Goal: Information Seeking & Learning: Check status

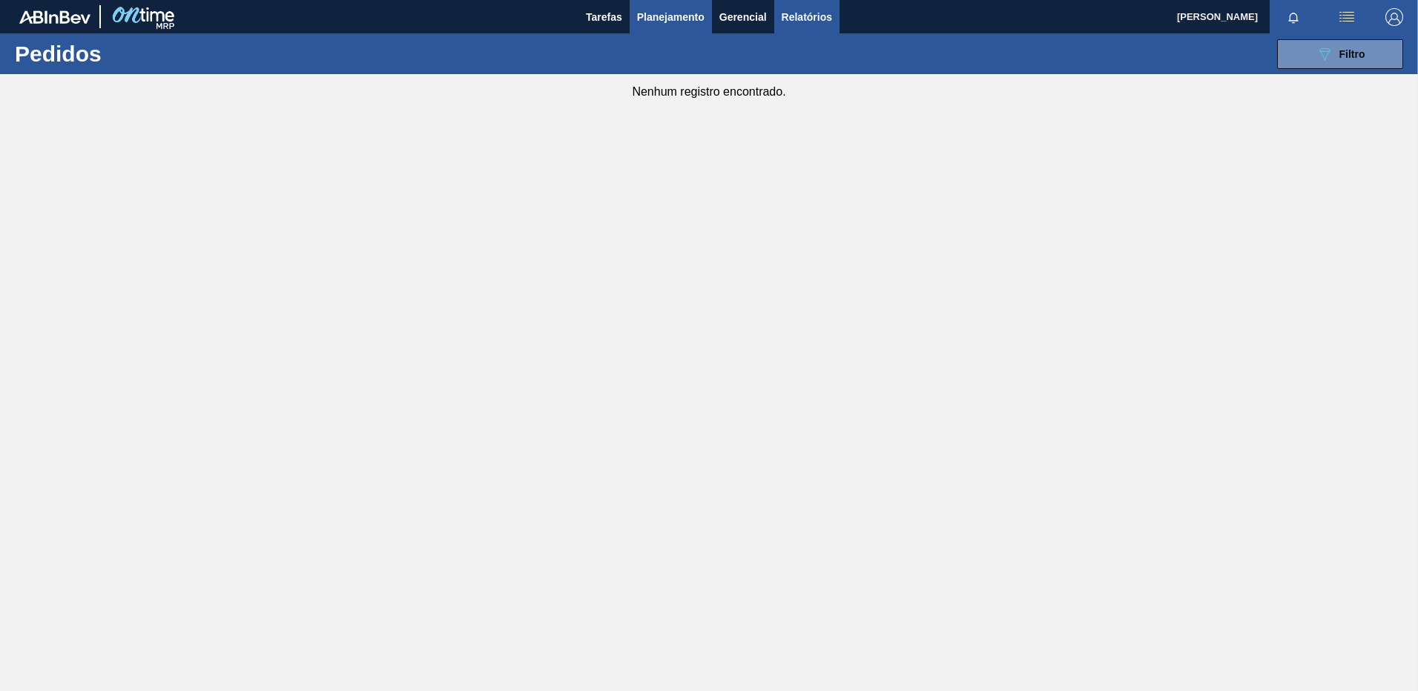
click at [806, 10] on span "Relatórios" at bounding box center [807, 17] width 50 height 18
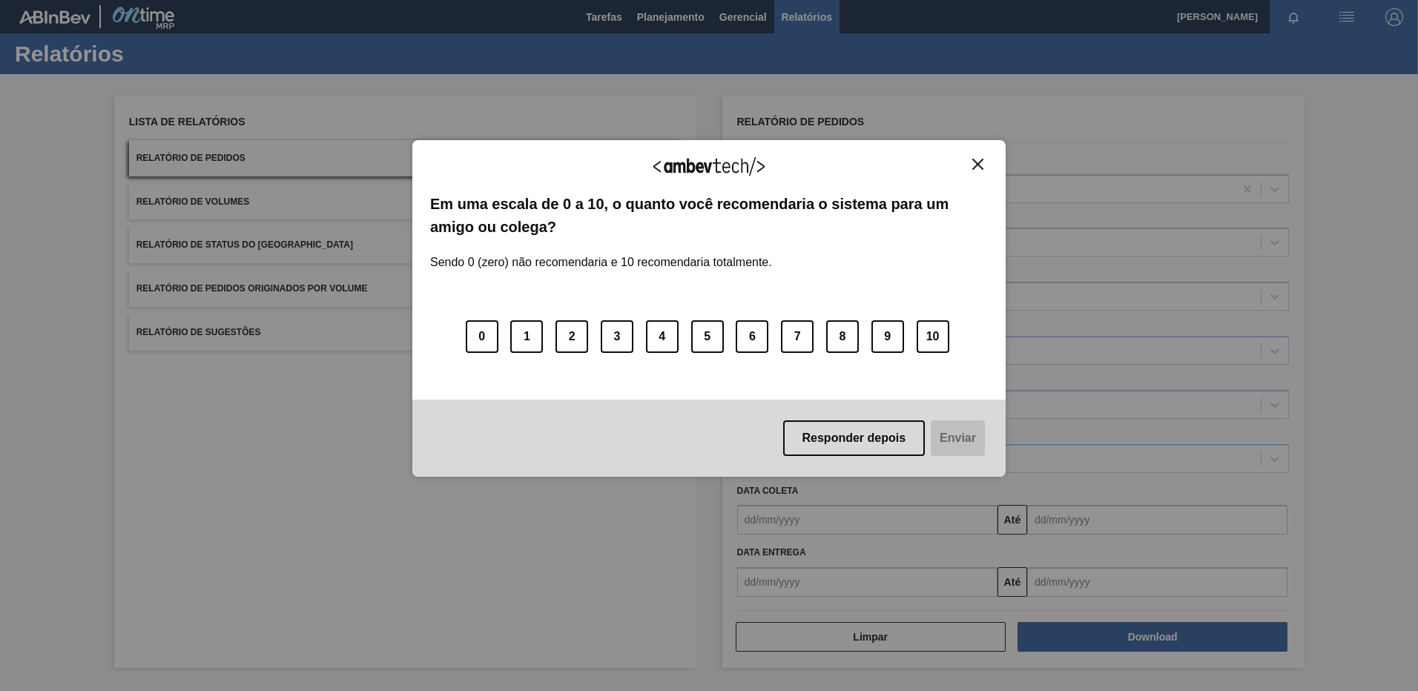
click at [975, 168] on img "Close" at bounding box center [978, 164] width 11 height 11
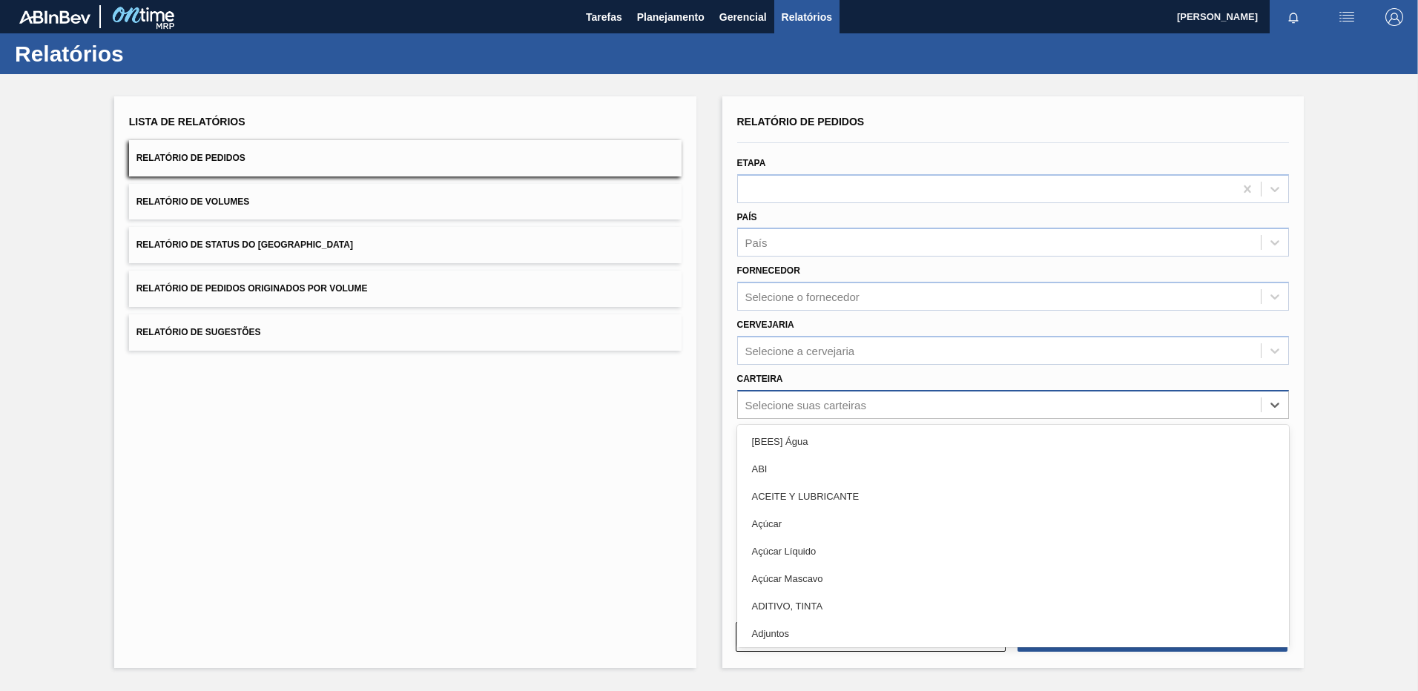
click at [800, 398] on div "Selecione suas carteiras" at bounding box center [1000, 405] width 524 height 22
click at [805, 343] on div "Selecione a cervejaria" at bounding box center [1000, 351] width 524 height 22
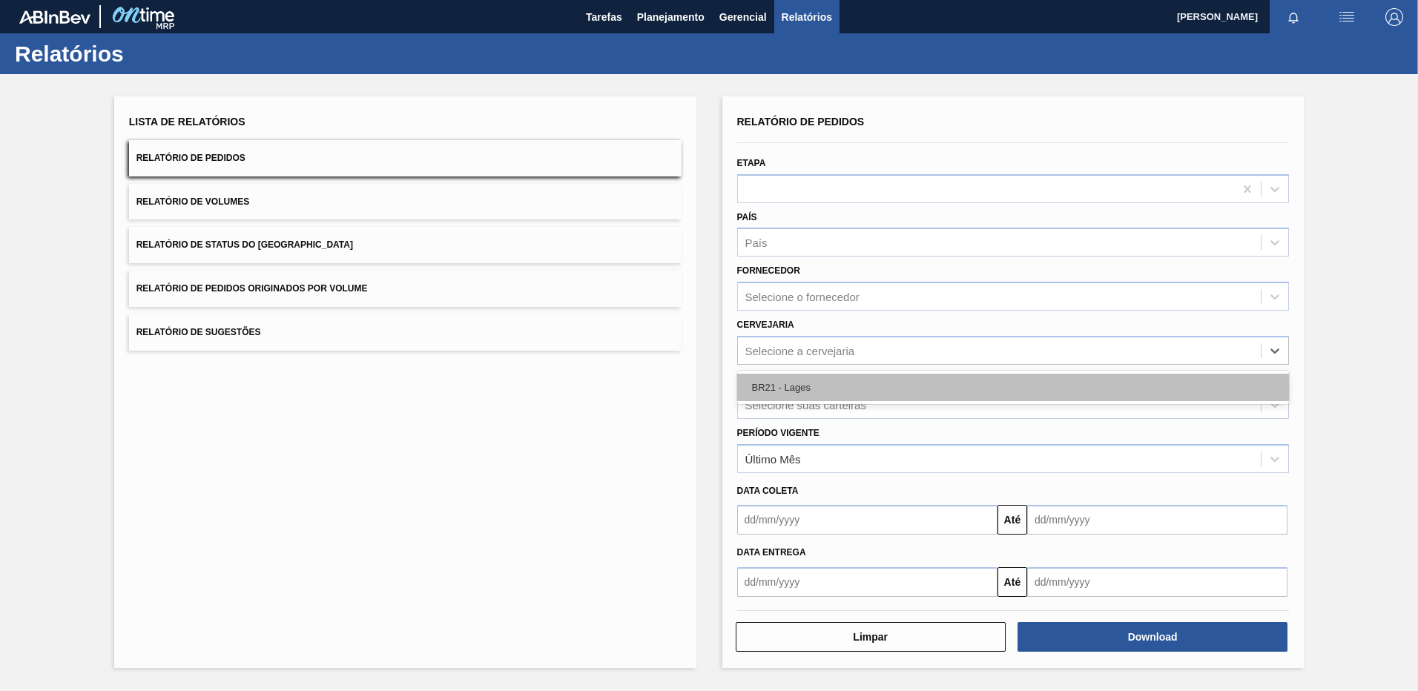
click at [800, 381] on div "BR21 - Lages" at bounding box center [1013, 387] width 553 height 27
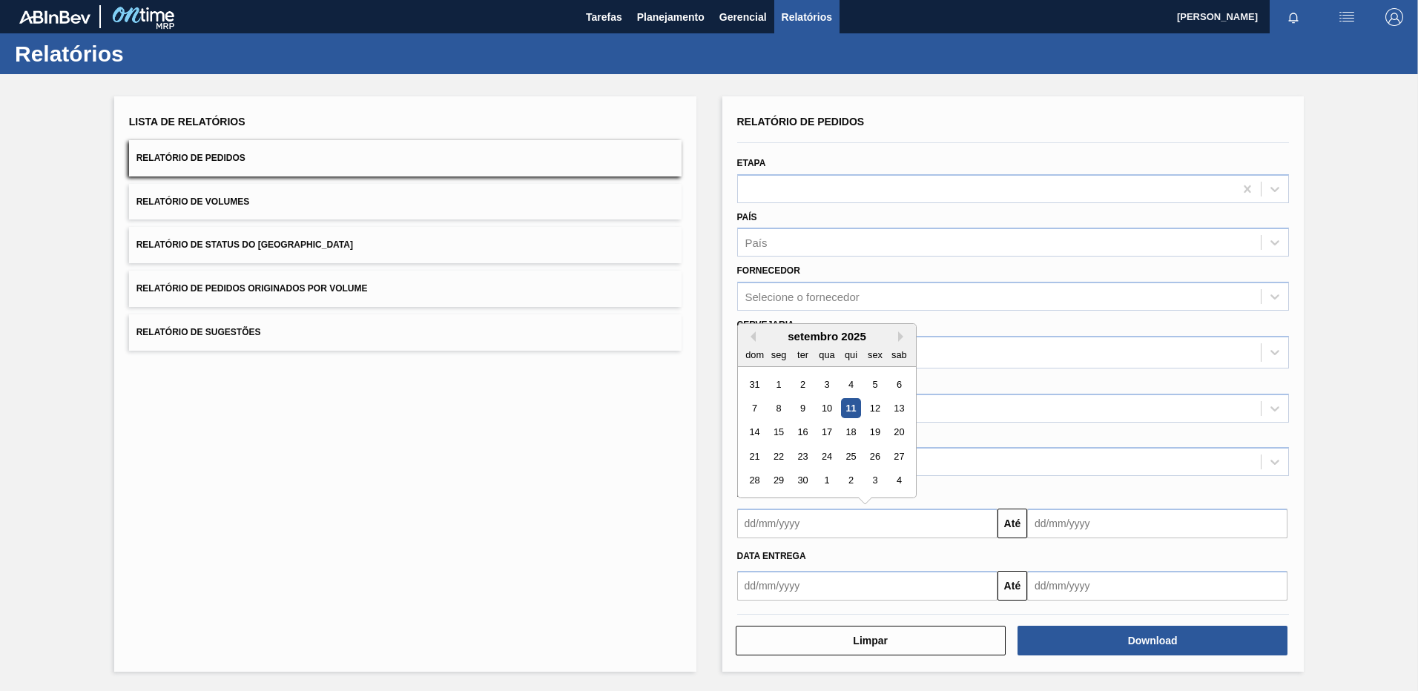
click at [777, 526] on input "text" at bounding box center [867, 524] width 260 height 30
click at [780, 389] on div "1" at bounding box center [779, 385] width 20 height 20
type input "[DATE]"
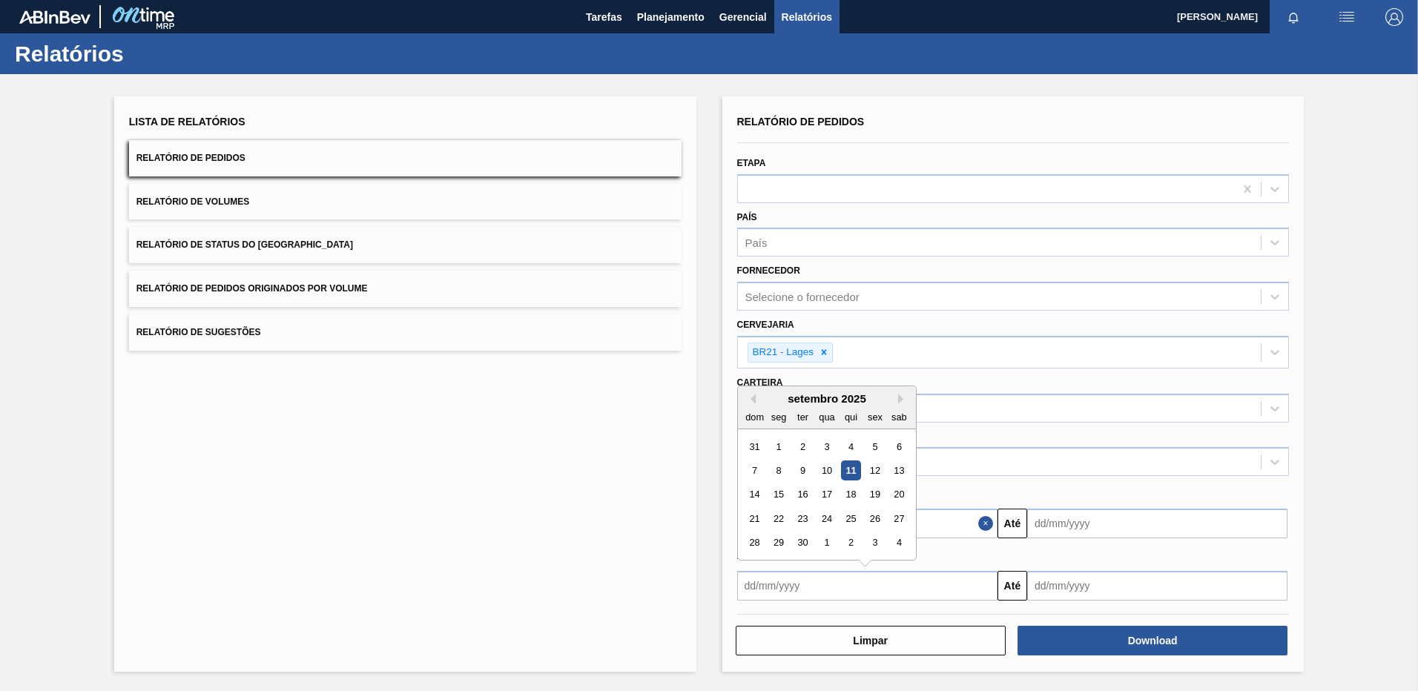
click at [776, 577] on input "text" at bounding box center [867, 586] width 260 height 30
click at [783, 441] on div "1" at bounding box center [779, 447] width 20 height 20
type input "[DATE]"
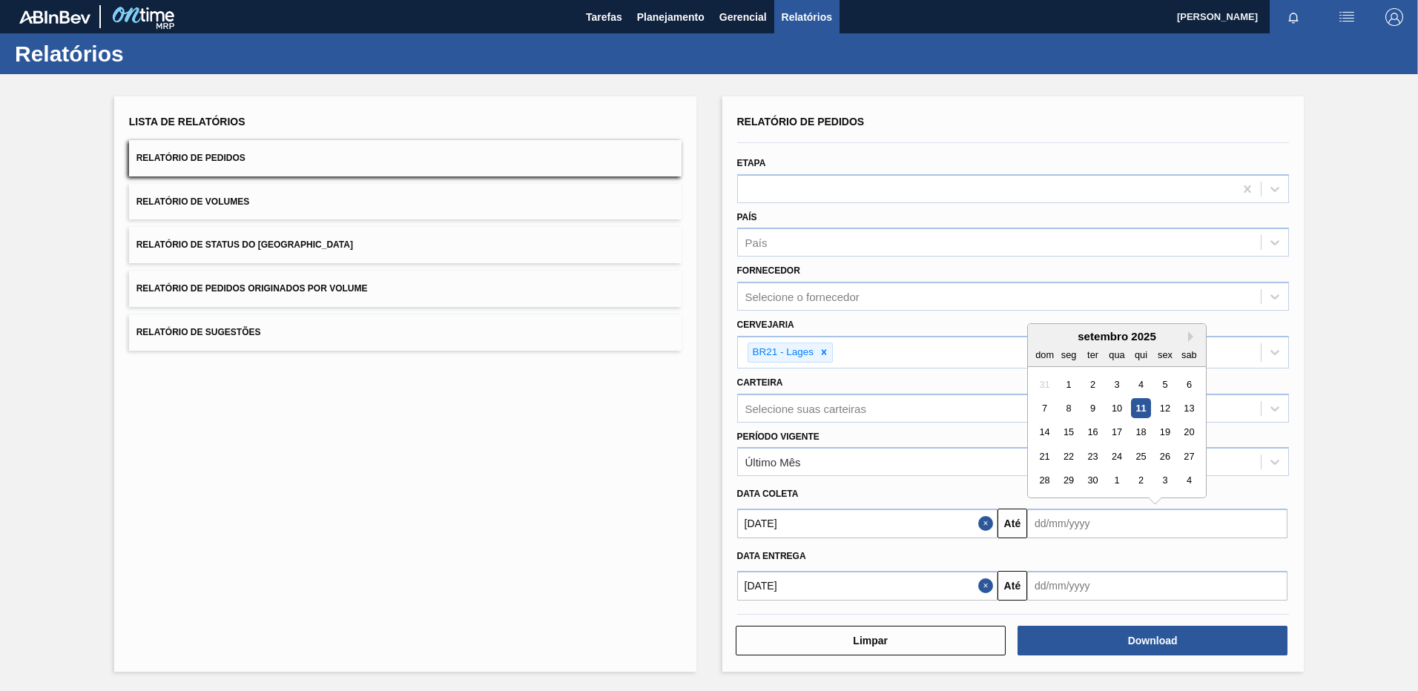
click at [1083, 514] on input "text" at bounding box center [1157, 524] width 260 height 30
drag, startPoint x: 1185, startPoint y: 477, endPoint x: 1130, endPoint y: 582, distance: 118.5
click at [1185, 476] on div "4" at bounding box center [1190, 481] width 20 height 20
type input "[DATE]"
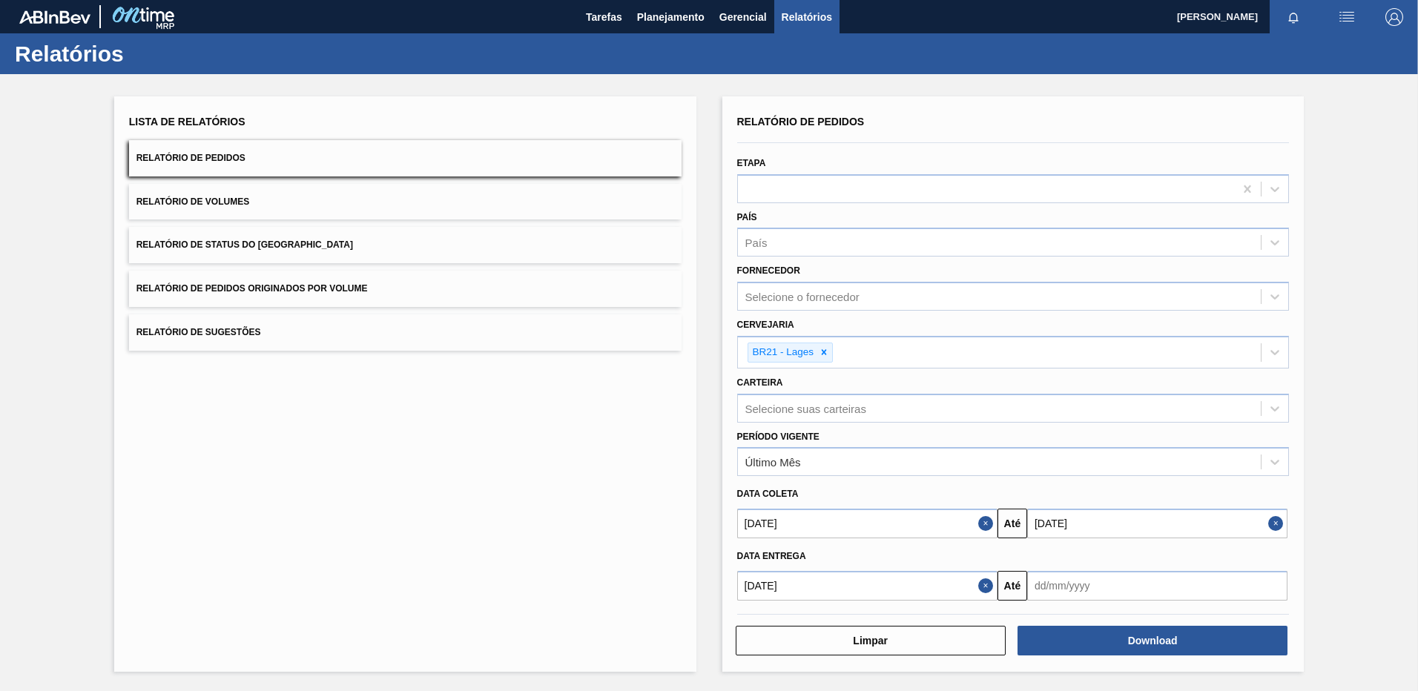
click at [1121, 588] on input "text" at bounding box center [1157, 586] width 260 height 30
click at [1180, 543] on div "4" at bounding box center [1190, 543] width 20 height 20
type input "[DATE]"
click at [1143, 634] on button "Download" at bounding box center [1153, 641] width 270 height 30
click at [415, 0] on html "Tarefas Planejamento Gerencial Relatórios [PERSON_NAME] Marcar todas como lido …" at bounding box center [709, 0] width 1418 height 0
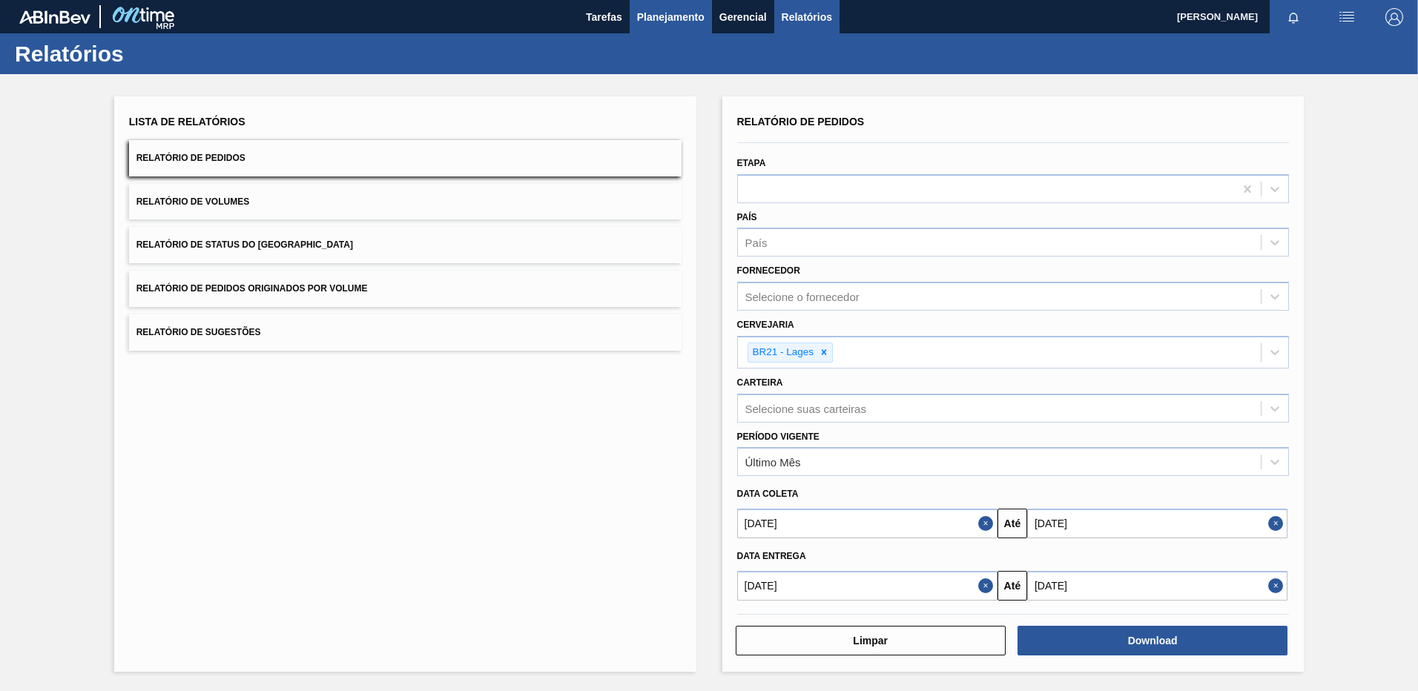
click at [659, 24] on span "Planejamento" at bounding box center [671, 17] width 68 height 18
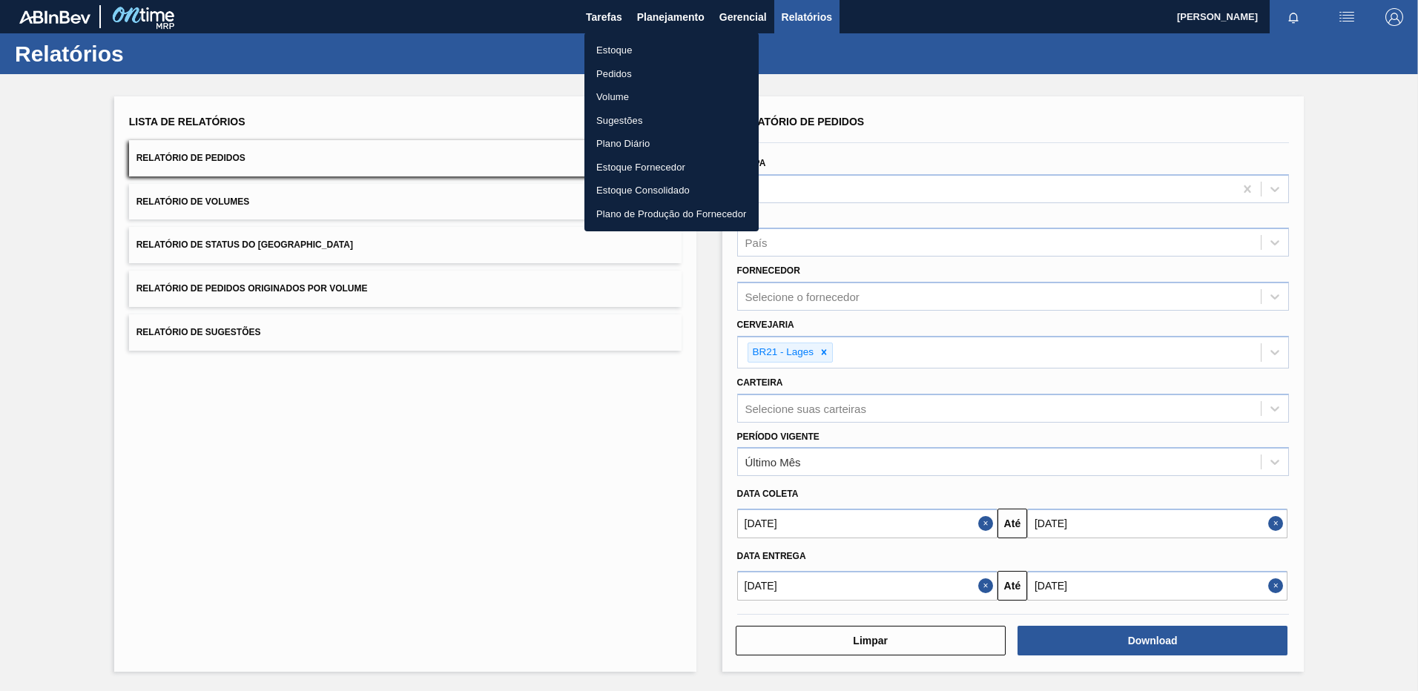
click at [640, 62] on li "Pedidos" at bounding box center [672, 74] width 174 height 24
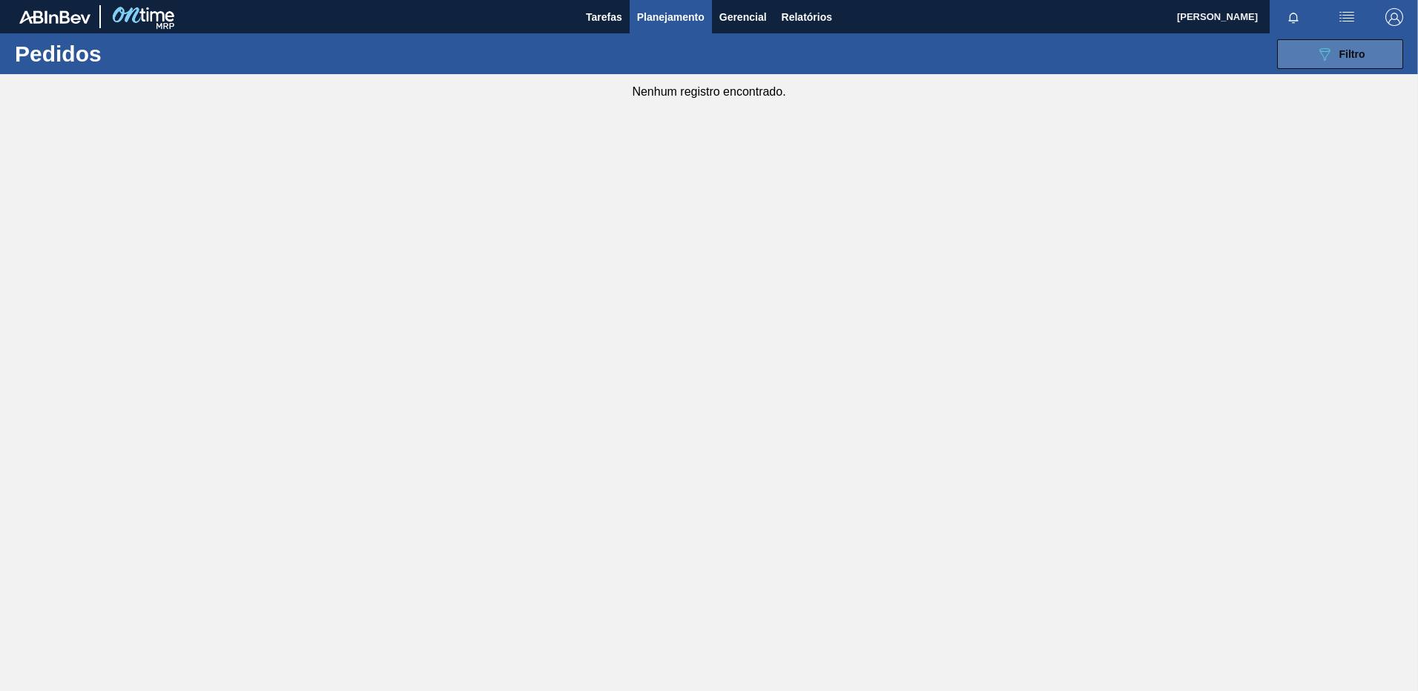
click at [1357, 56] on span "Filtro" at bounding box center [1353, 54] width 26 height 12
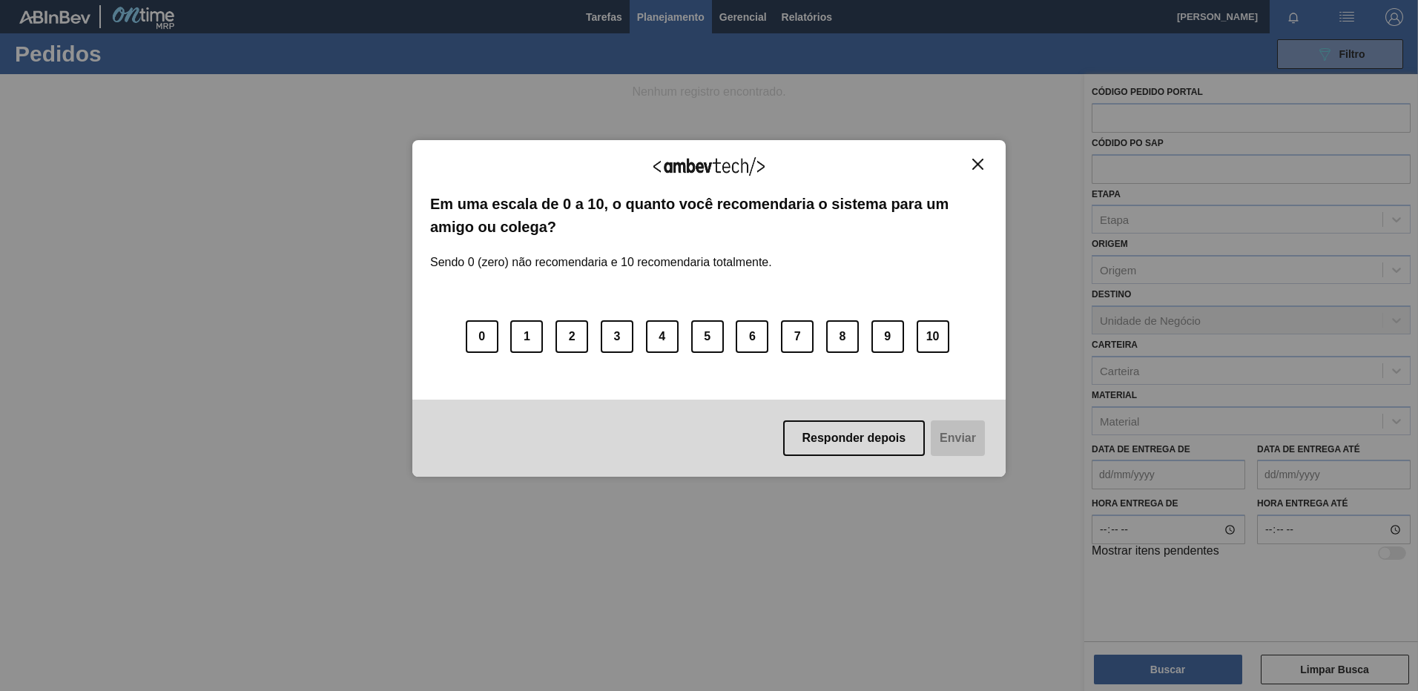
drag, startPoint x: 861, startPoint y: 435, endPoint x: 1089, endPoint y: 243, distance: 298.4
click at [861, 433] on button "Responder depois" at bounding box center [854, 439] width 142 height 36
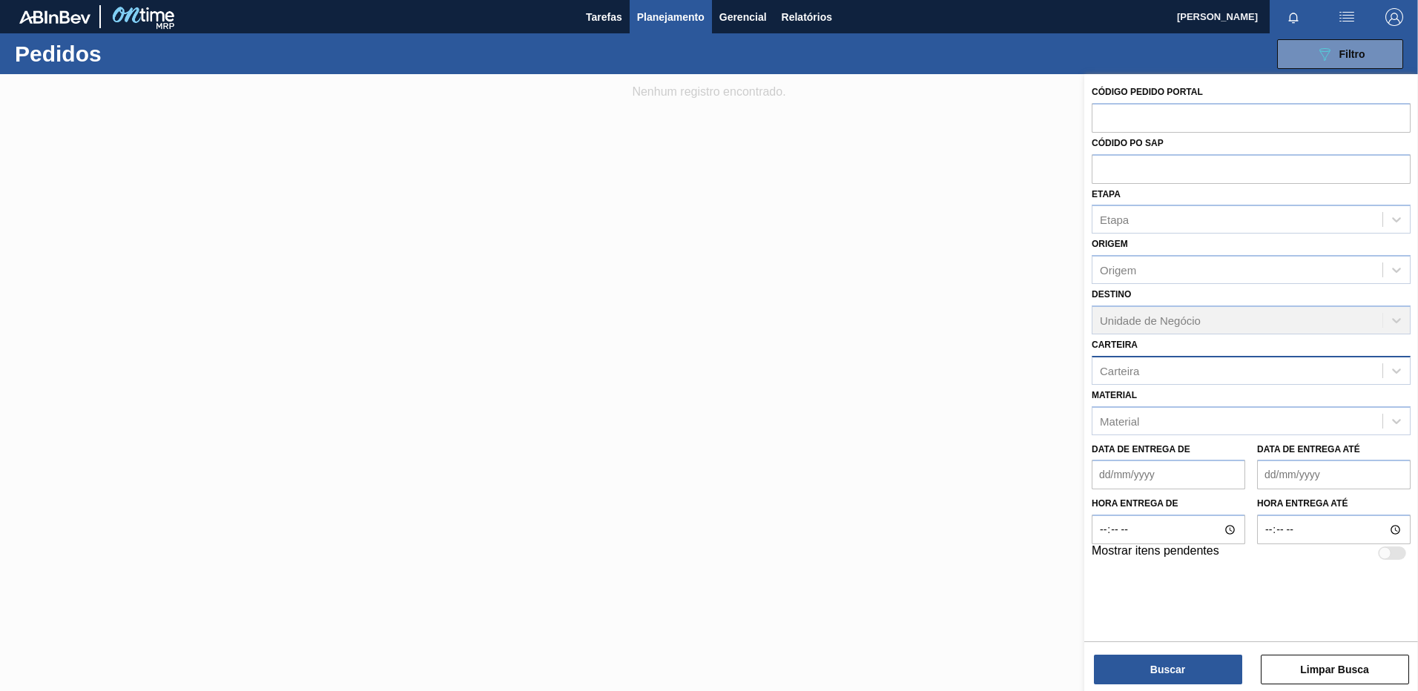
click at [1183, 375] on div "Carteira" at bounding box center [1238, 371] width 290 height 22
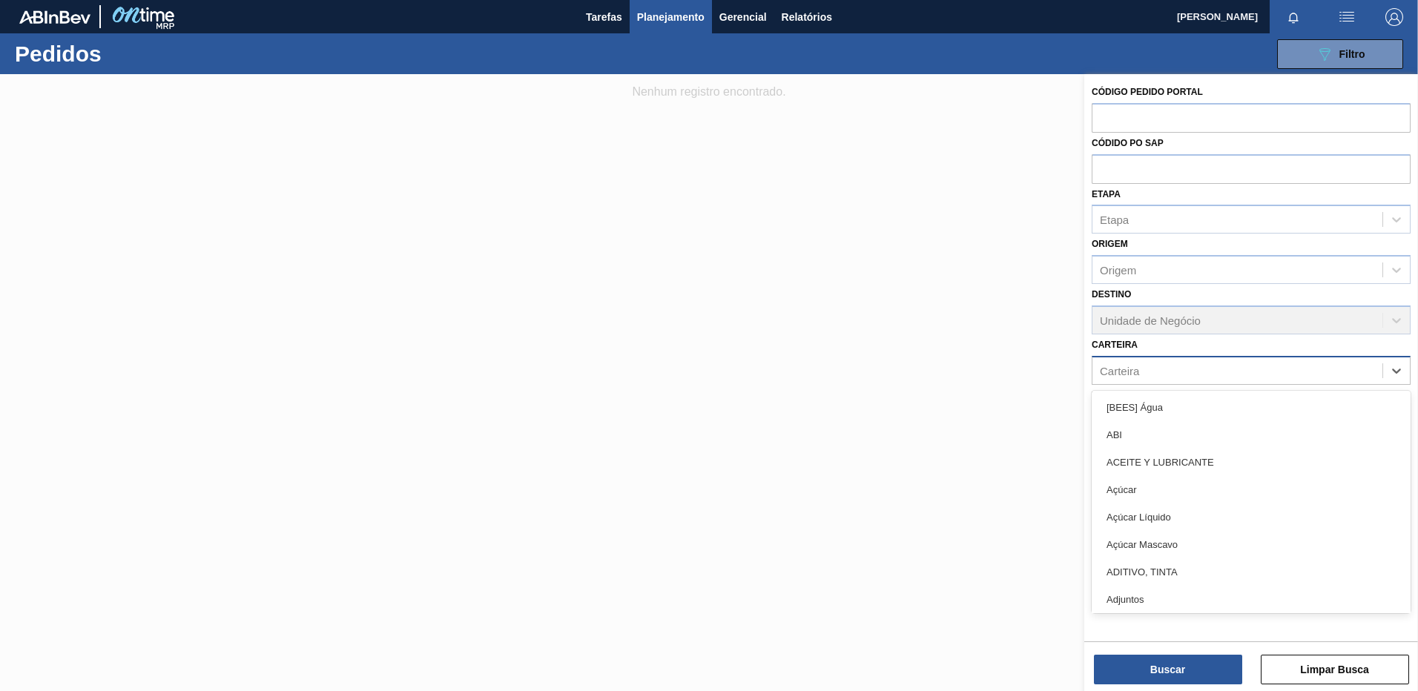
paste input "30018294"
type input "30018294"
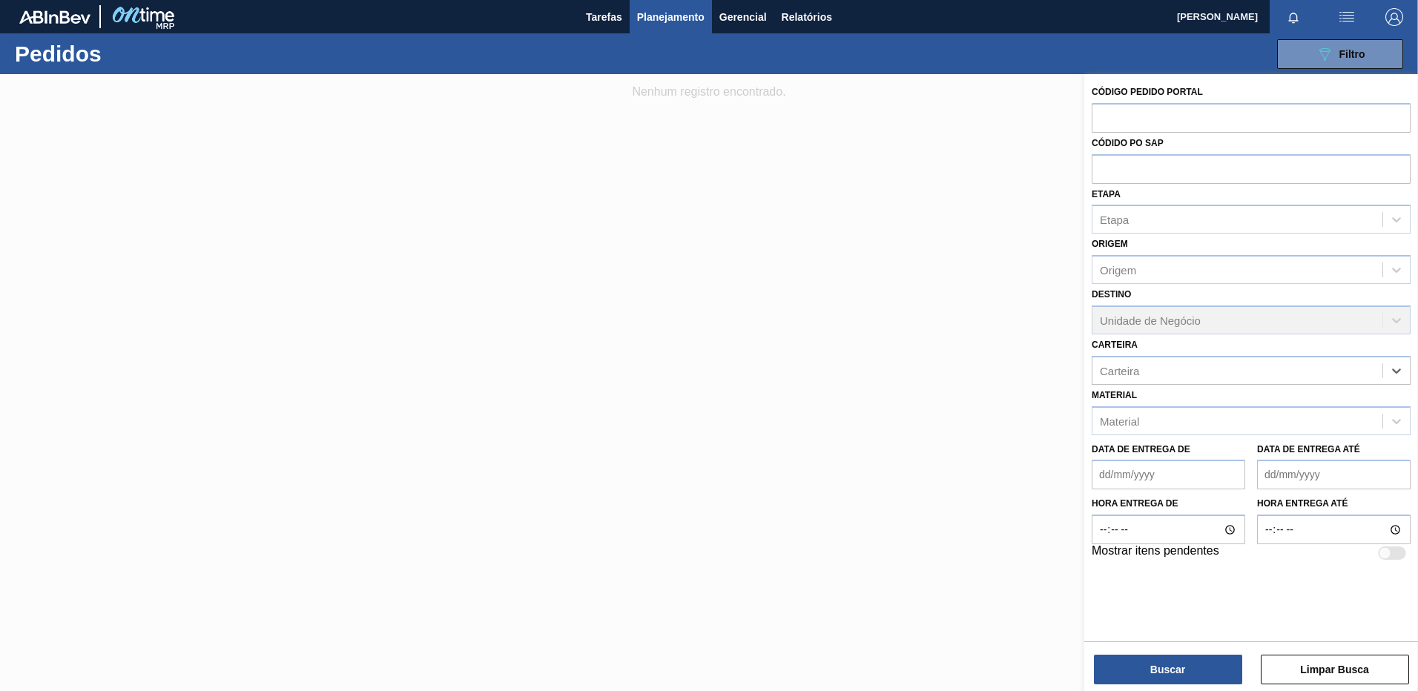
drag, startPoint x: 1176, startPoint y: 372, endPoint x: 981, endPoint y: 389, distance: 195.8
click at [1085, 388] on div "Código Pedido Portal Códido PO SAP Etapa Etapa Origem Origem Destino Unidade de…" at bounding box center [1252, 419] width 334 height 691
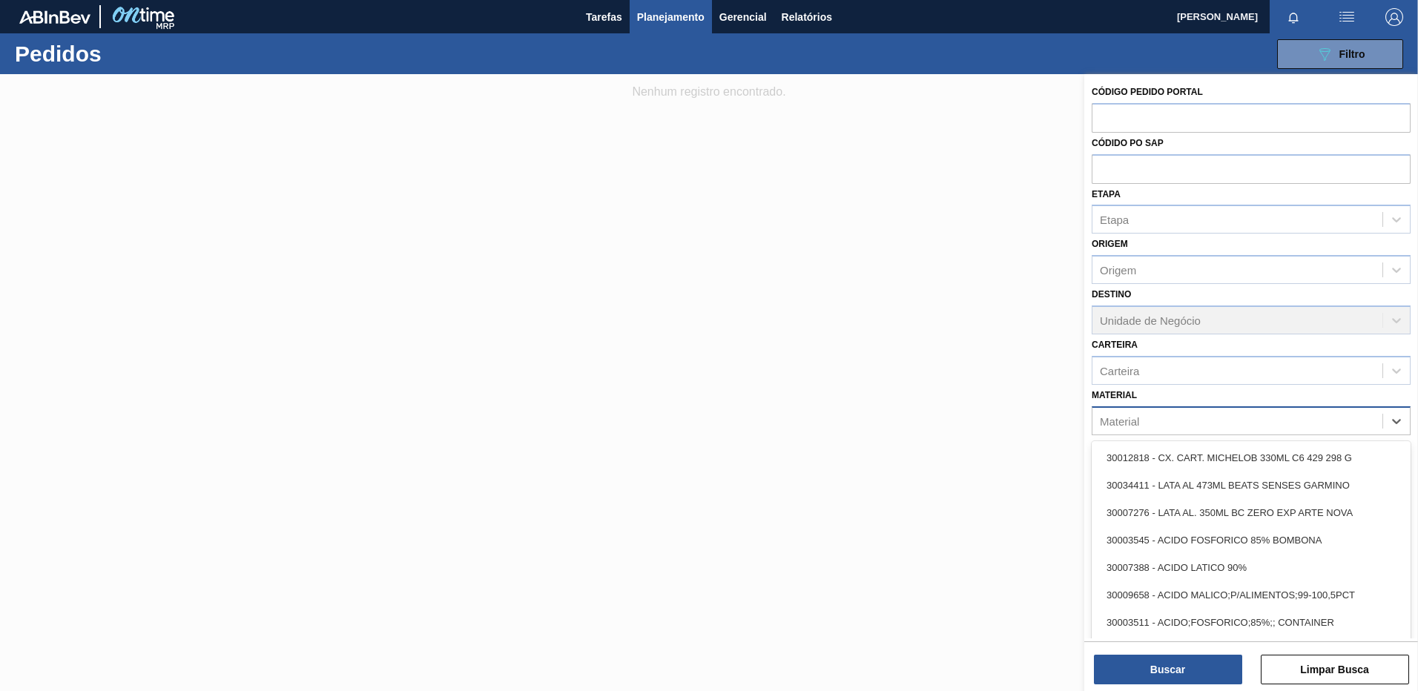
click at [1159, 414] on div "Material" at bounding box center [1238, 421] width 290 height 22
paste input "30018294"
type input "30018294"
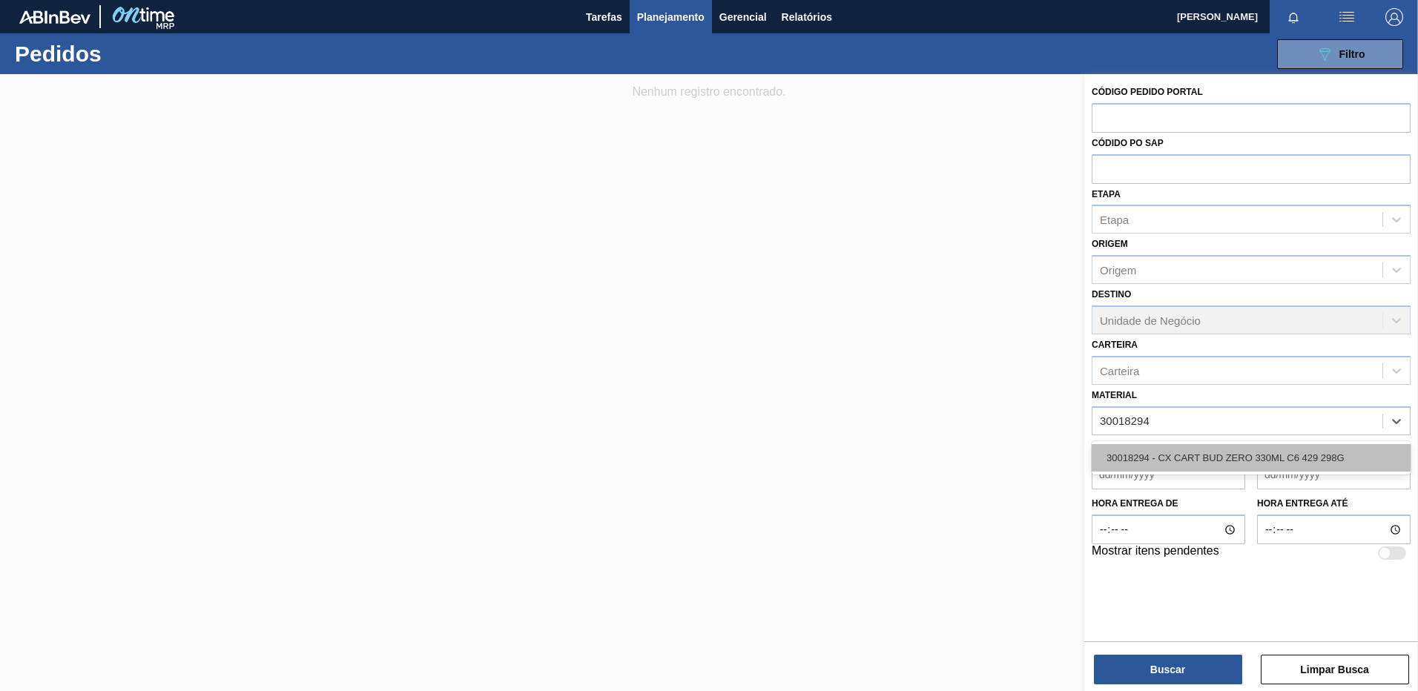
click at [1160, 450] on div "30018294 - CX CART BUD ZERO 330ML C6 429 298G" at bounding box center [1251, 457] width 319 height 27
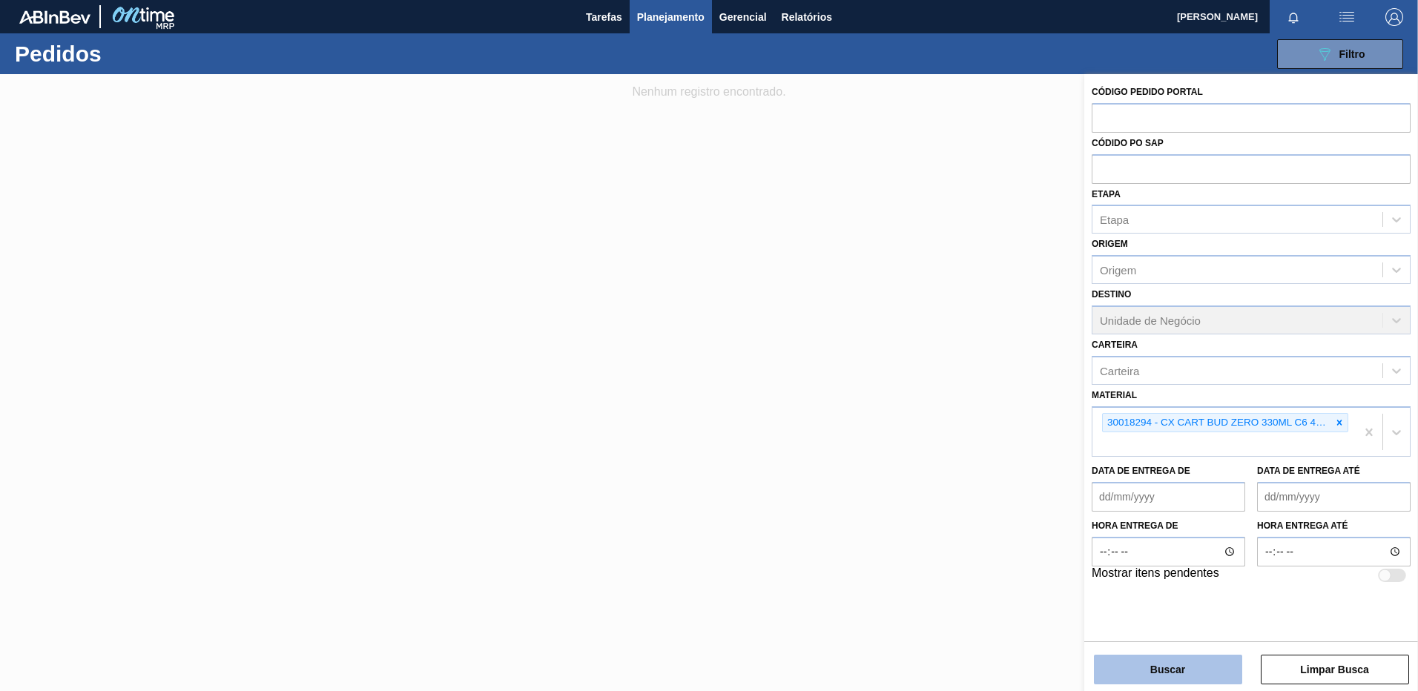
click at [1190, 662] on button "Buscar" at bounding box center [1168, 670] width 148 height 30
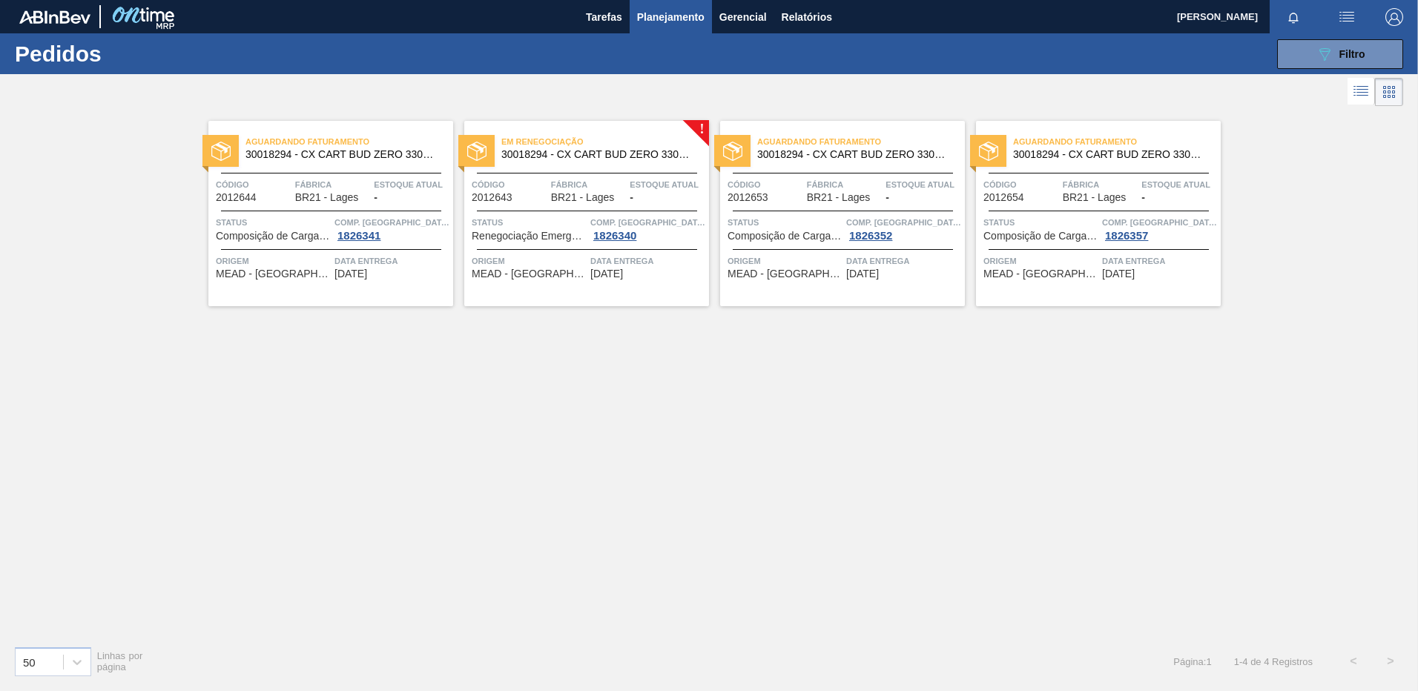
click at [599, 303] on div "Em renegociação 30018294 - CX CART BUD ZERO 330ML C6 429 298G Código 2012643 Fá…" at bounding box center [586, 213] width 245 height 185
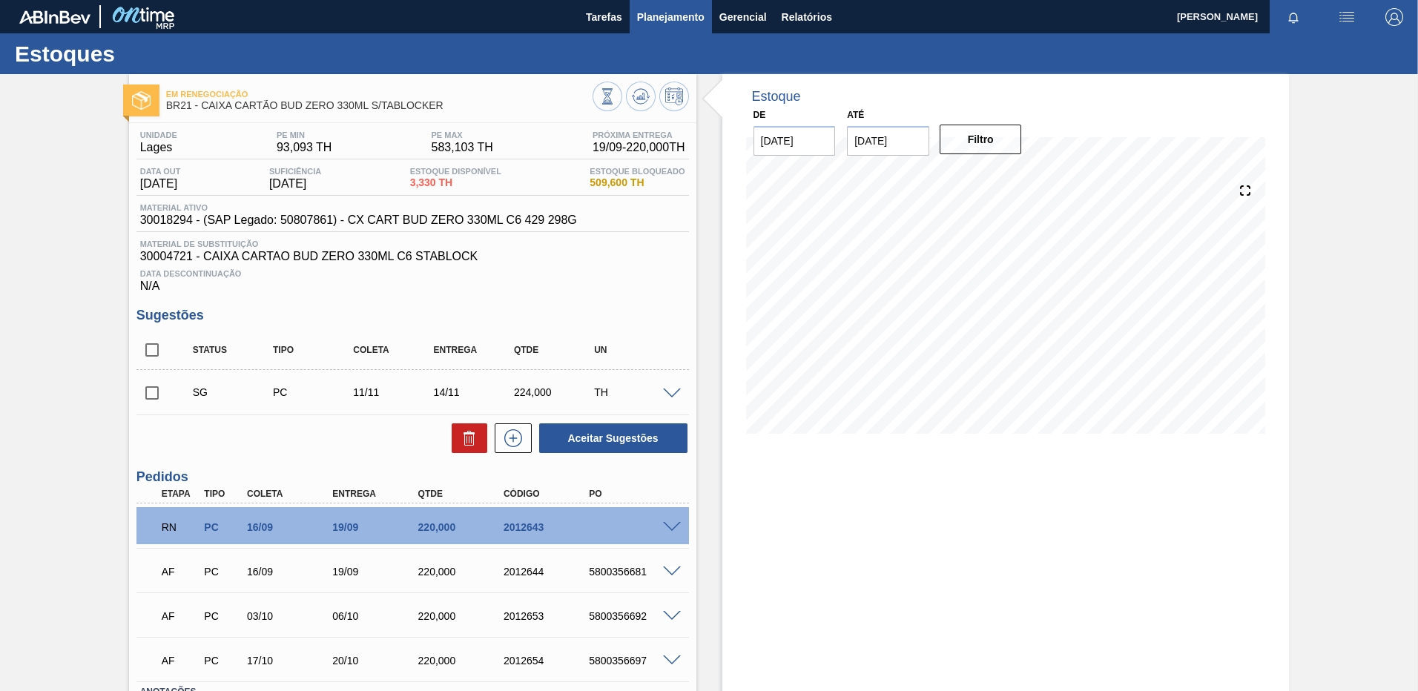
click at [670, 16] on span "Planejamento" at bounding box center [671, 17] width 68 height 18
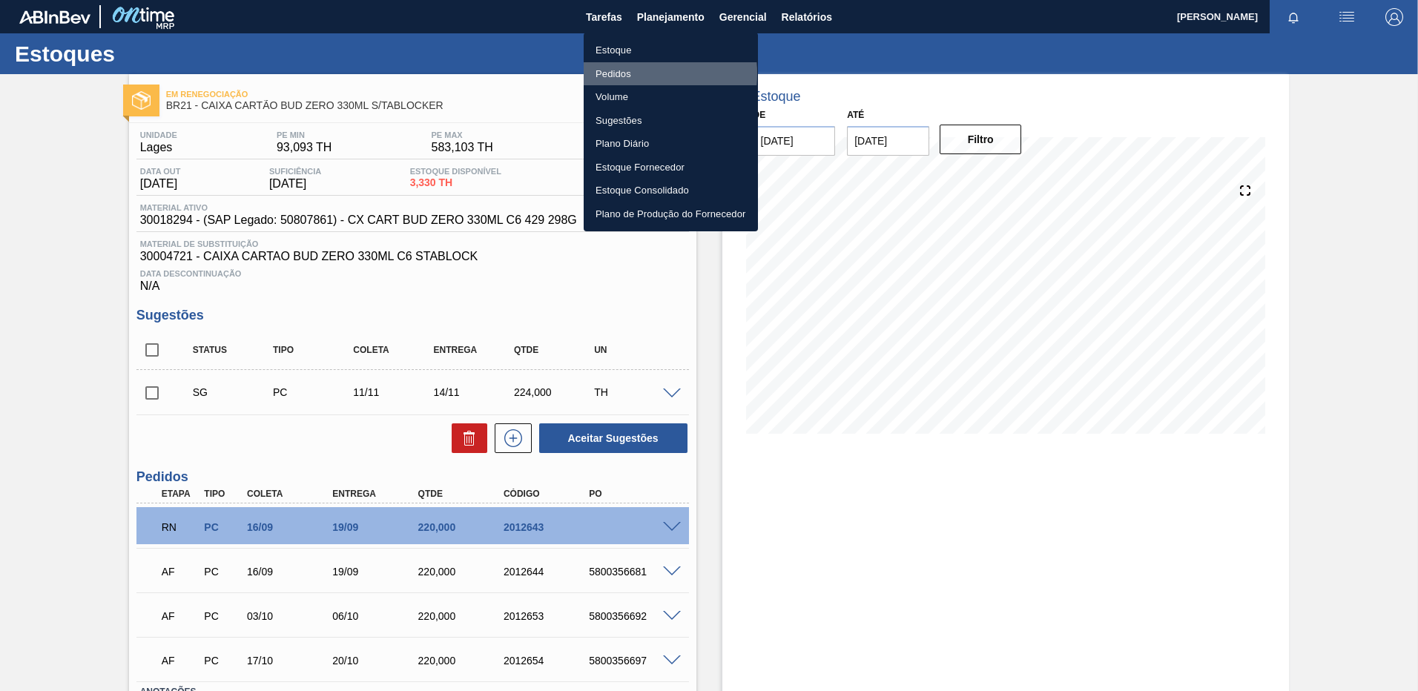
click at [623, 73] on li "Pedidos" at bounding box center [671, 74] width 174 height 24
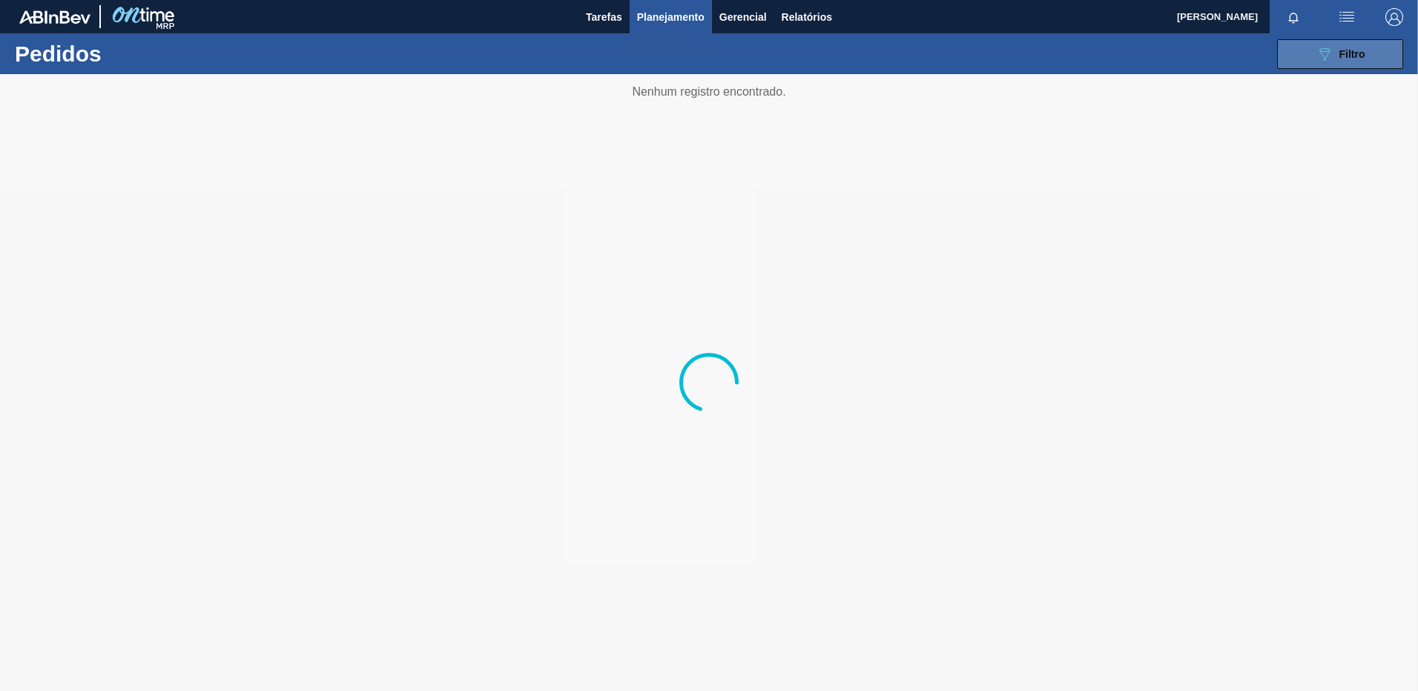
click at [1340, 67] on button "089F7B8B-B2A5-4AFE-B5C0-19BA573D28AC Filtro" at bounding box center [1340, 54] width 126 height 30
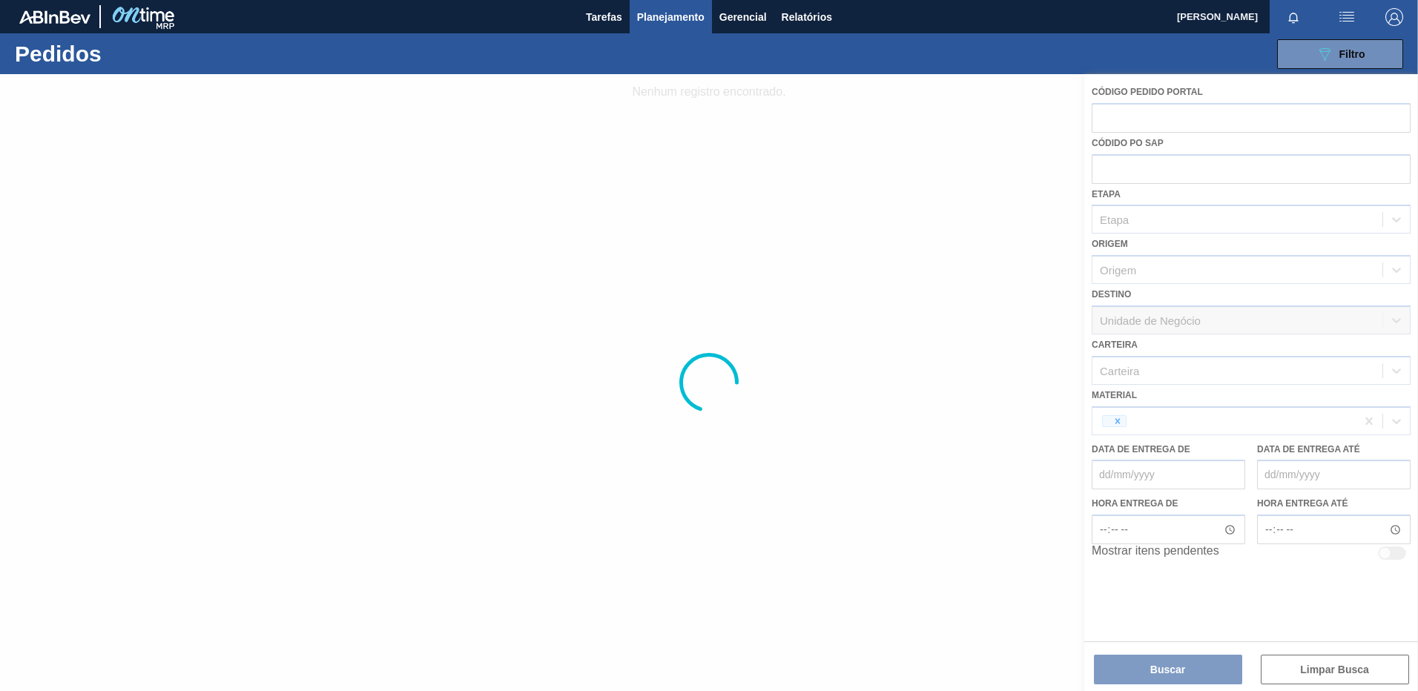
click at [1368, 424] on div at bounding box center [709, 382] width 1418 height 617
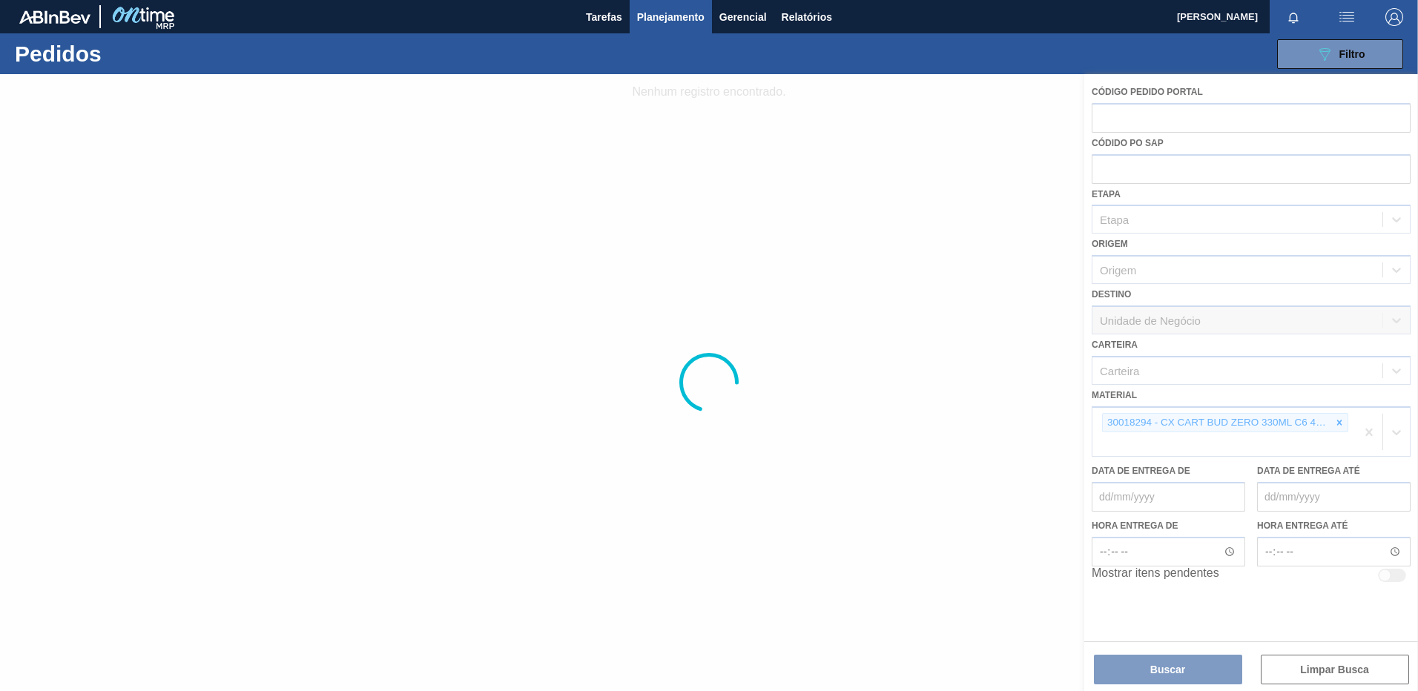
click at [1346, 424] on div at bounding box center [709, 382] width 1418 height 617
click at [1339, 423] on div at bounding box center [709, 382] width 1418 height 617
click at [1378, 436] on div at bounding box center [709, 382] width 1418 height 617
click at [1369, 430] on div at bounding box center [709, 382] width 1418 height 617
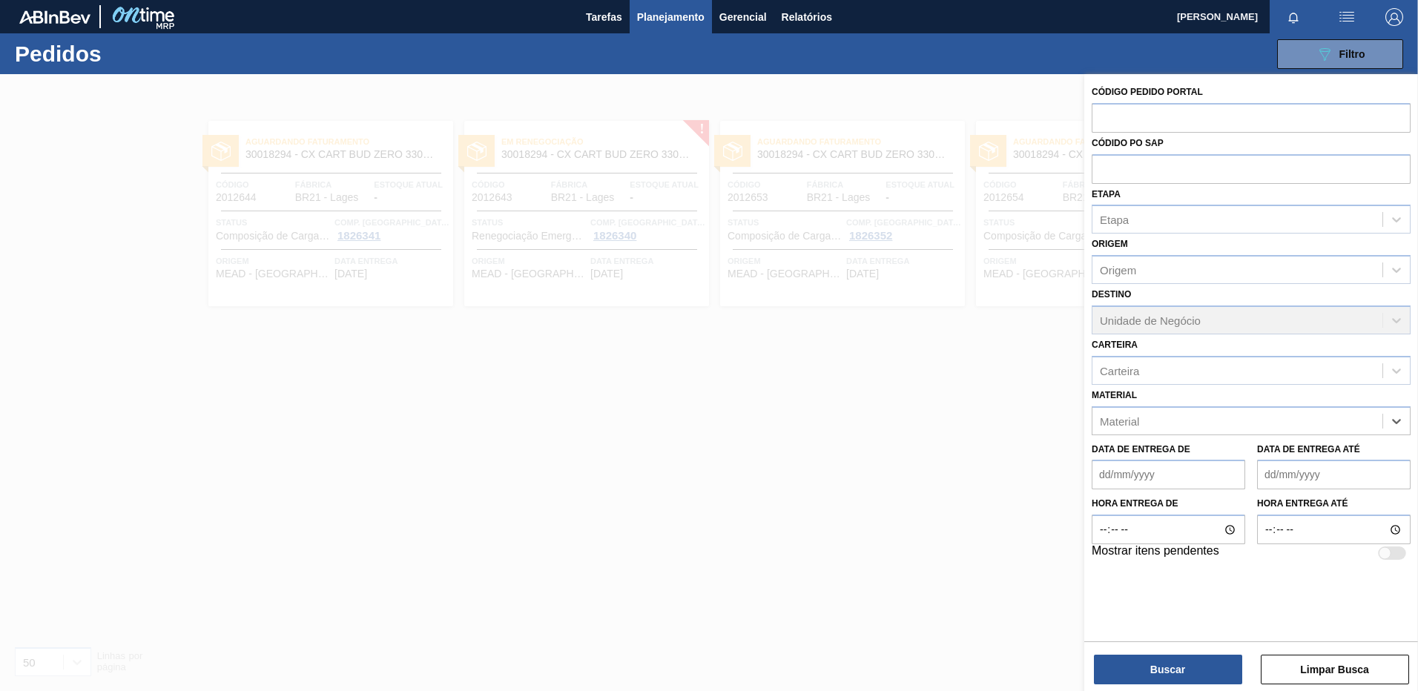
paste input "30012546"
type input "30012546"
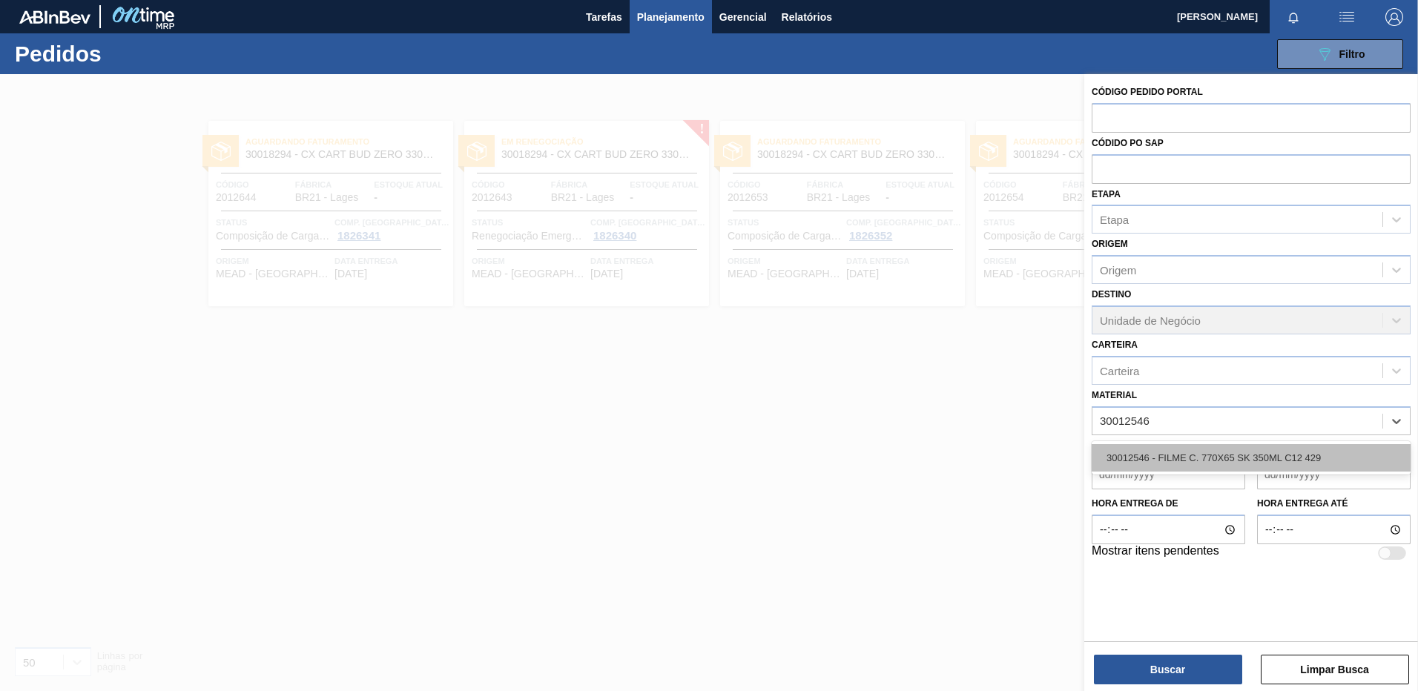
click at [1270, 450] on div "30012546 - FILME C. 770X65 SK 350ML C12 429" at bounding box center [1251, 457] width 319 height 27
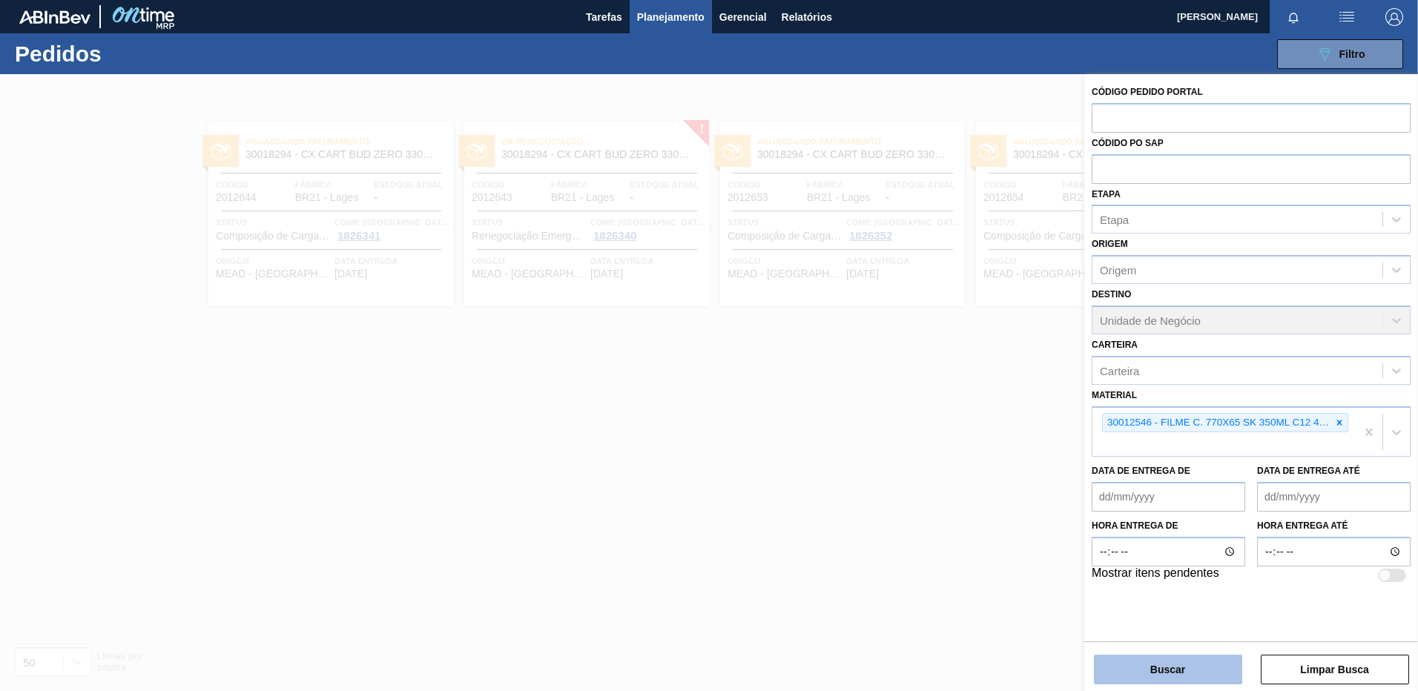
click at [1161, 668] on button "Buscar" at bounding box center [1168, 670] width 148 height 30
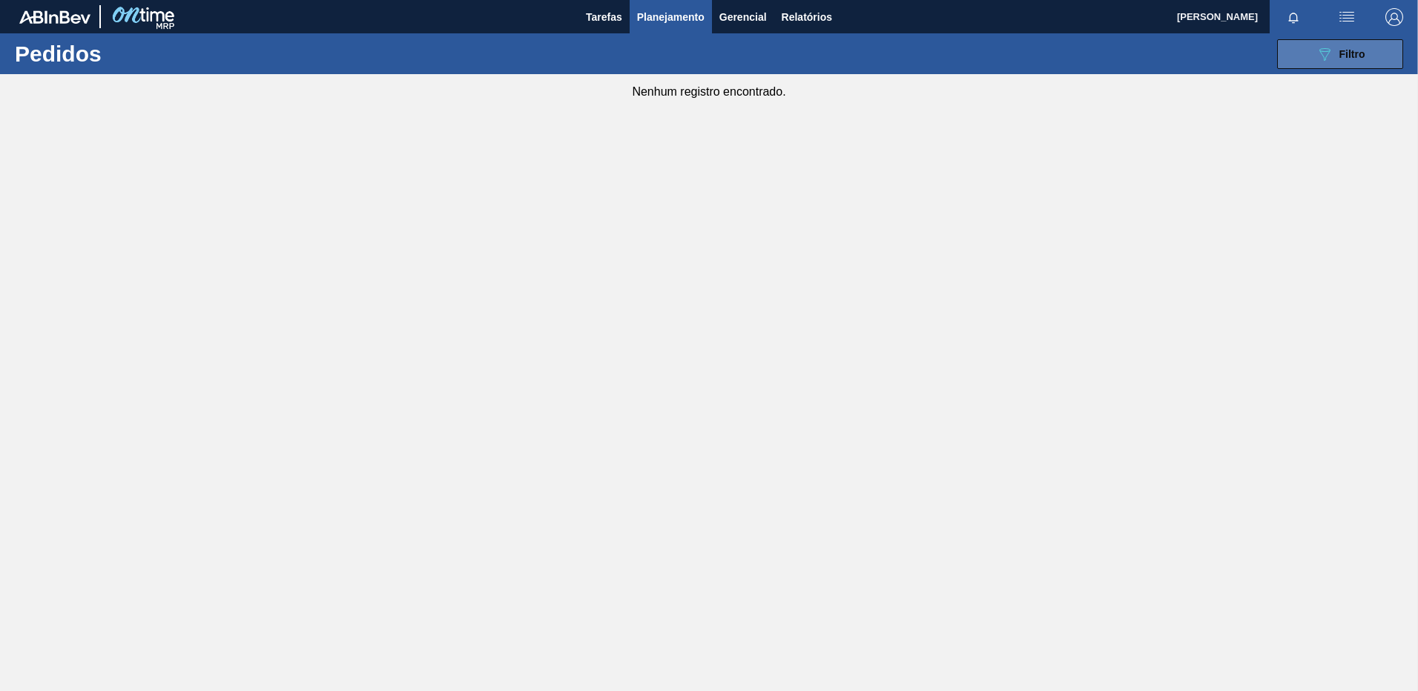
click at [1340, 57] on span "Filtro" at bounding box center [1353, 54] width 26 height 12
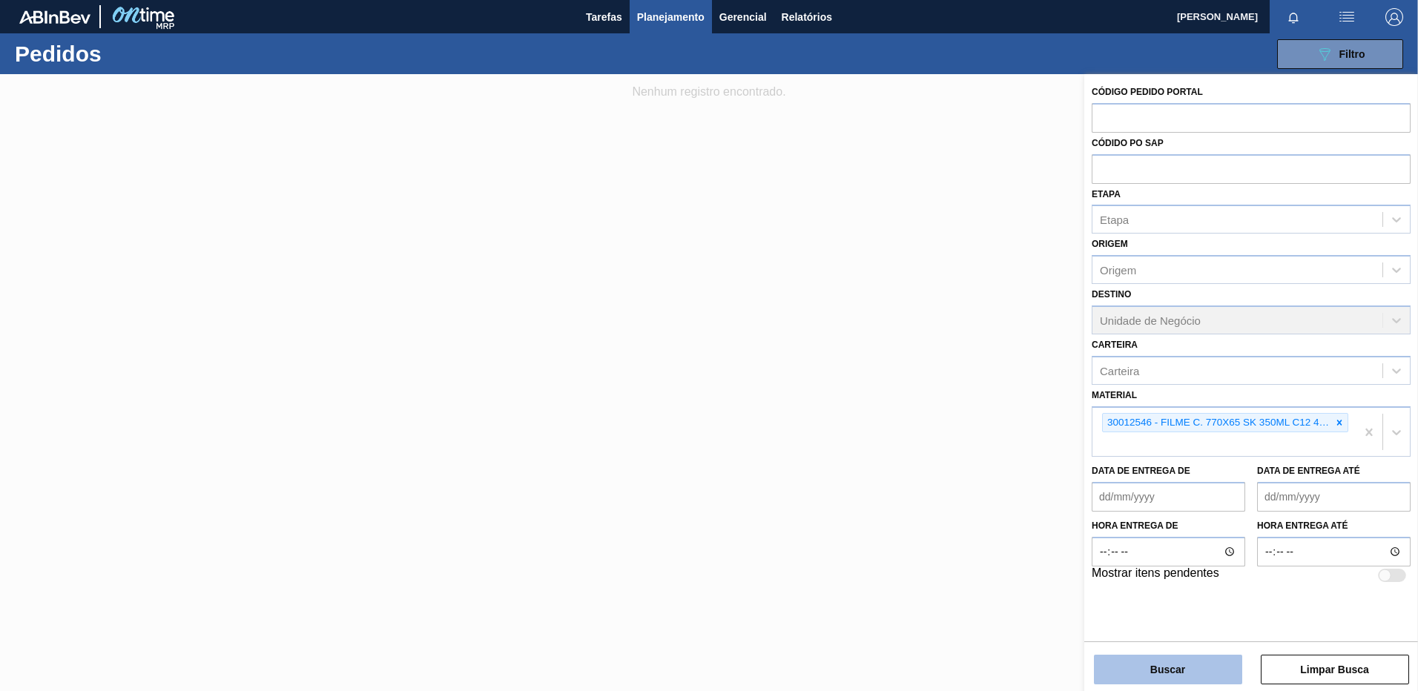
click at [1189, 662] on button "Buscar" at bounding box center [1168, 670] width 148 height 30
